Goal: Navigation & Orientation: Find specific page/section

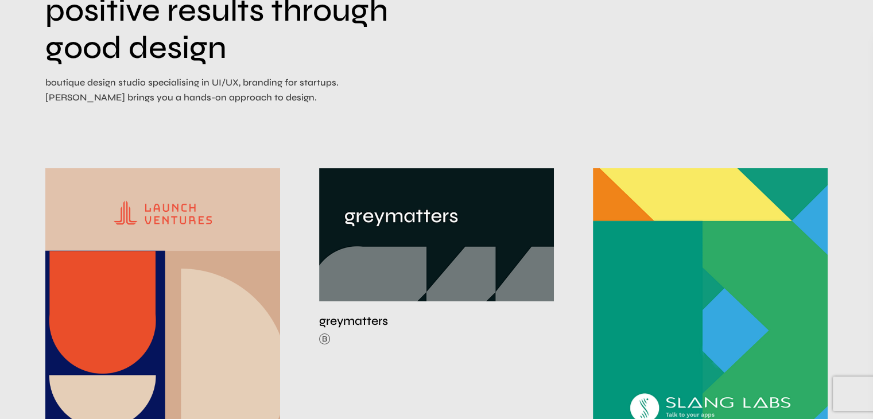
scroll to position [229, 0]
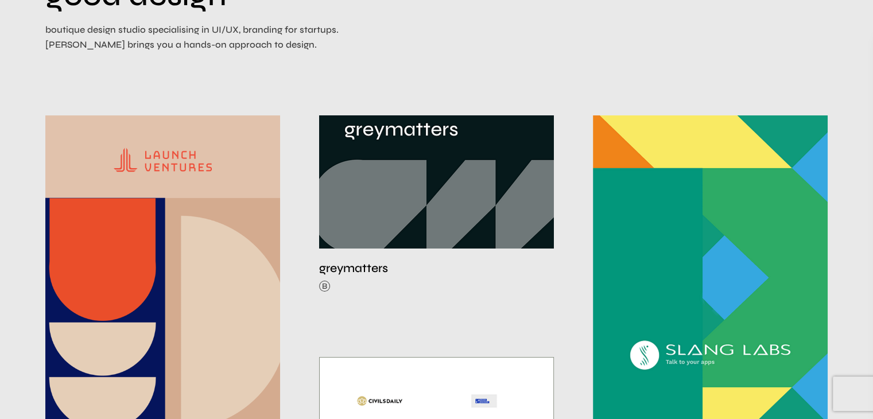
click at [404, 182] on img at bounding box center [436, 164] width 235 height 167
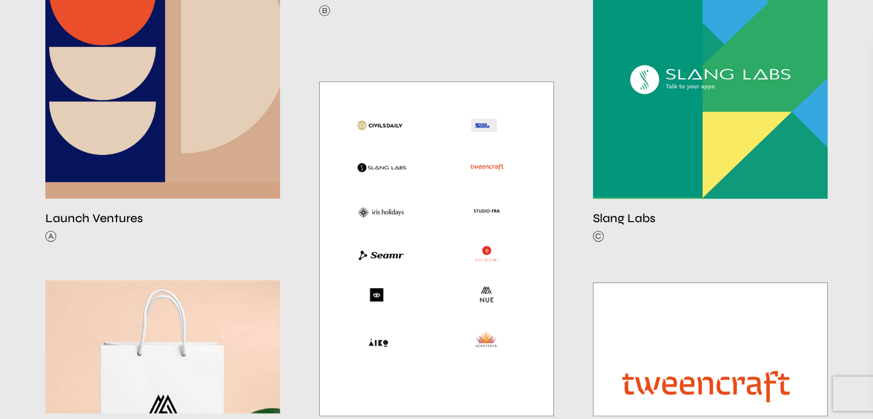
scroll to position [574, 0]
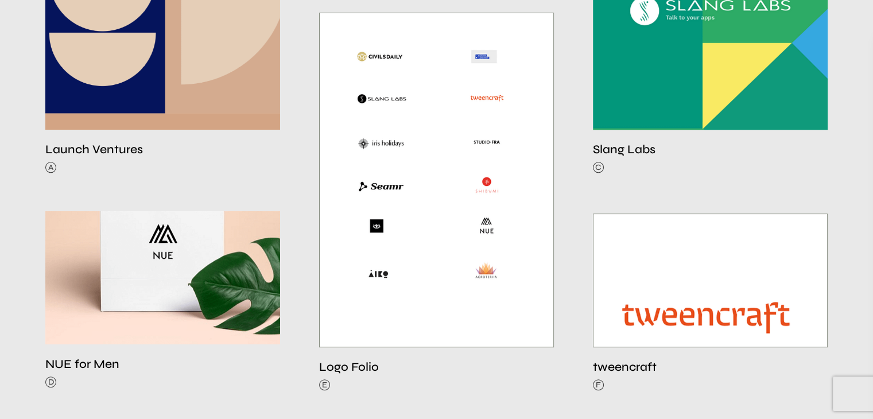
click at [163, 274] on img at bounding box center [162, 227] width 235 height 235
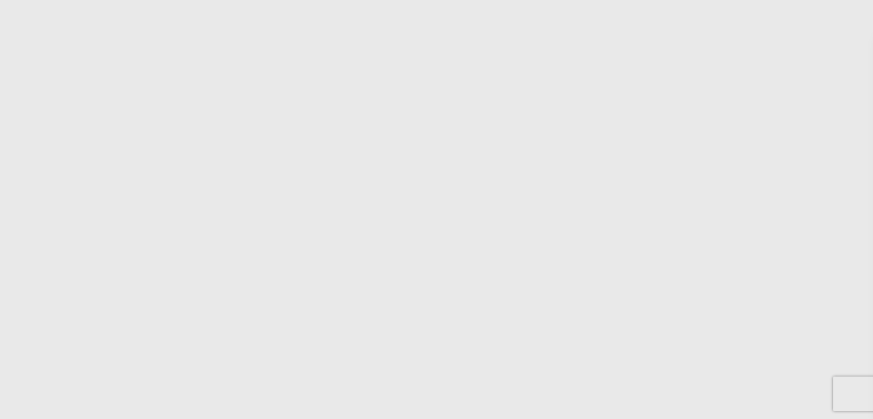
scroll to position [2869, 0]
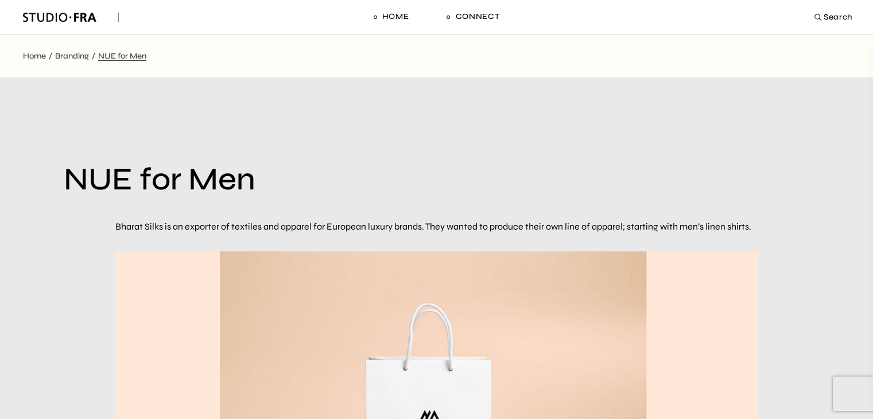
click at [267, 227] on p "Bharat Silks is an exporter of textiles and apparel for European luxury brands.…" at bounding box center [436, 226] width 643 height 15
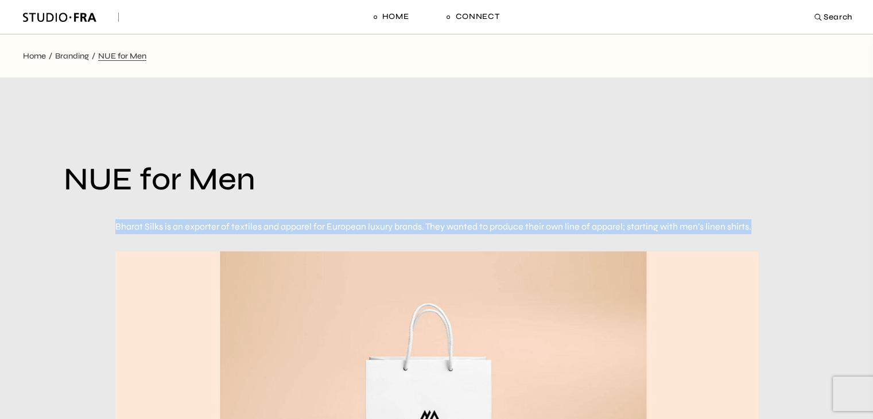
click at [267, 227] on p "Bharat Silks is an exporter of textiles and apparel for European luxury brands.…" at bounding box center [436, 226] width 643 height 15
click at [174, 217] on div "Bharat Silks is an exporter of textiles and apparel for European luxury brands.…" at bounding box center [436, 226] width 643 height 26
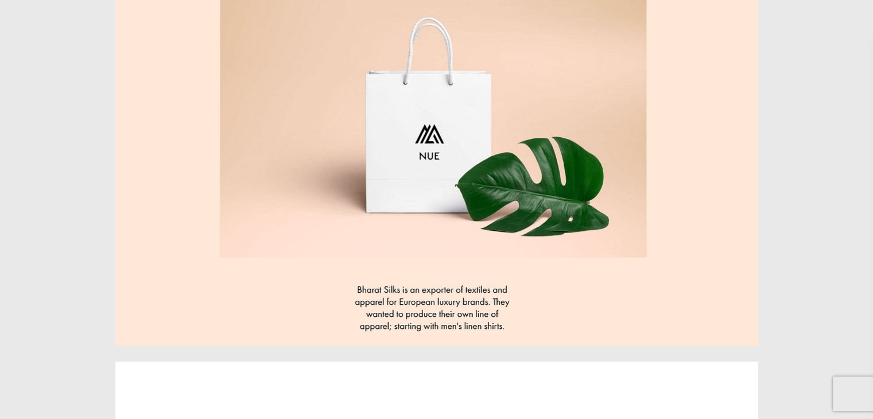
scroll to position [344, 0]
